Goal: Task Accomplishment & Management: Use online tool/utility

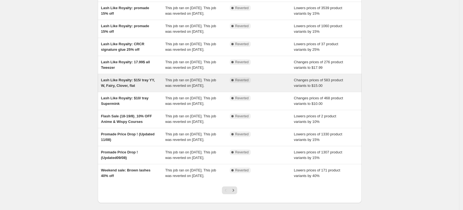
scroll to position [131, 0]
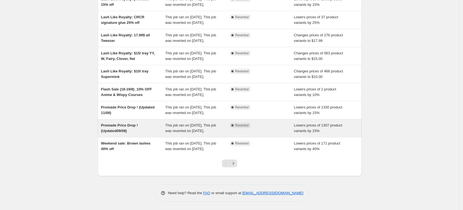
click at [126, 123] on span "Promade Price Drop ! (Updated09/08)" at bounding box center [119, 128] width 37 height 10
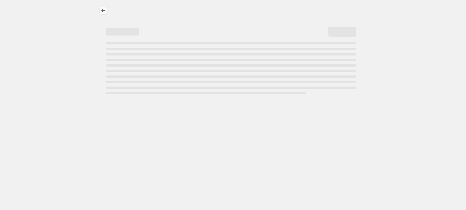
click at [102, 11] on icon "Price change jobs" at bounding box center [104, 10] width 4 height 3
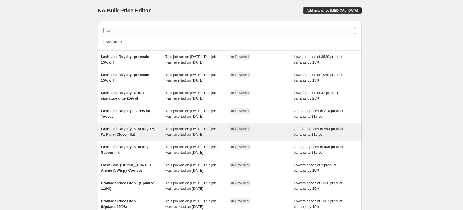
scroll to position [104, 0]
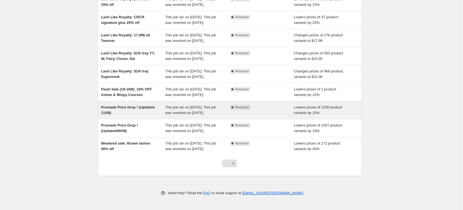
click at [123, 116] on div "Promade Price Drop ! (Updated 11/08)" at bounding box center [133, 110] width 64 height 11
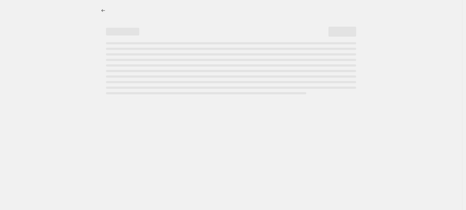
select select "percentage"
select select "collection"
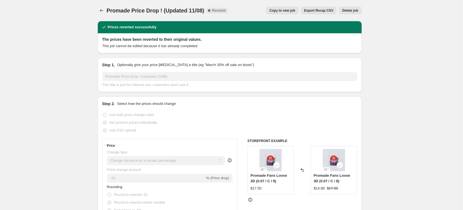
click at [286, 11] on span "Copy to new job" at bounding box center [282, 10] width 26 height 4
select select "percentage"
select select "collection"
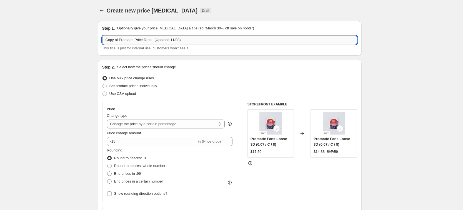
click at [175, 39] on input "Copy of Promade Price Drop ! (Updated 11/08)" at bounding box center [229, 40] width 255 height 9
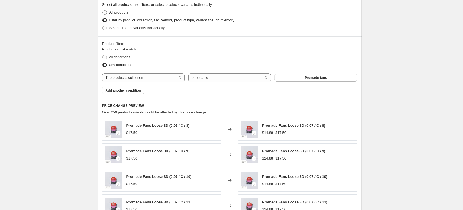
scroll to position [408, 0]
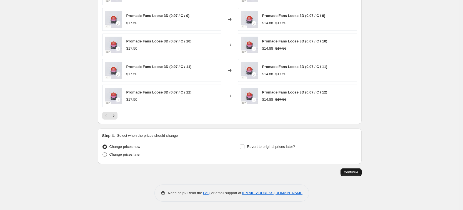
type input "Copy of Promade Price Drop ! (Updated 26/08)"
click at [358, 173] on span "Continue" at bounding box center [351, 172] width 14 height 4
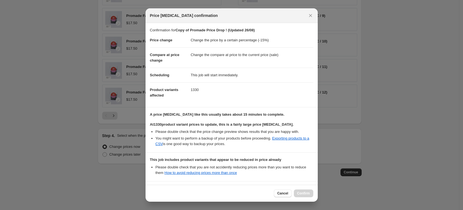
scroll to position [54, 0]
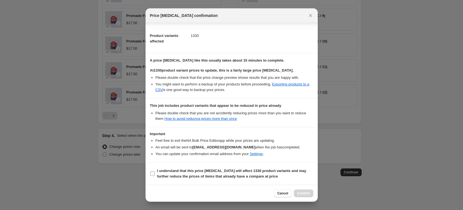
click at [152, 175] on input "I understand that this price change job will affect 1330 product variants and m…" at bounding box center [152, 174] width 4 height 4
checkbox input "true"
click at [301, 192] on span "Confirm" at bounding box center [303, 193] width 13 height 4
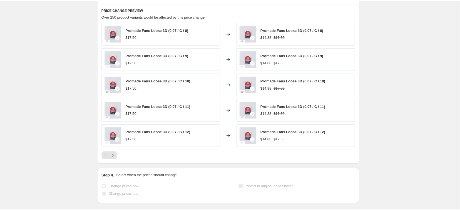
scroll to position [422, 0]
